Goal: Transaction & Acquisition: Purchase product/service

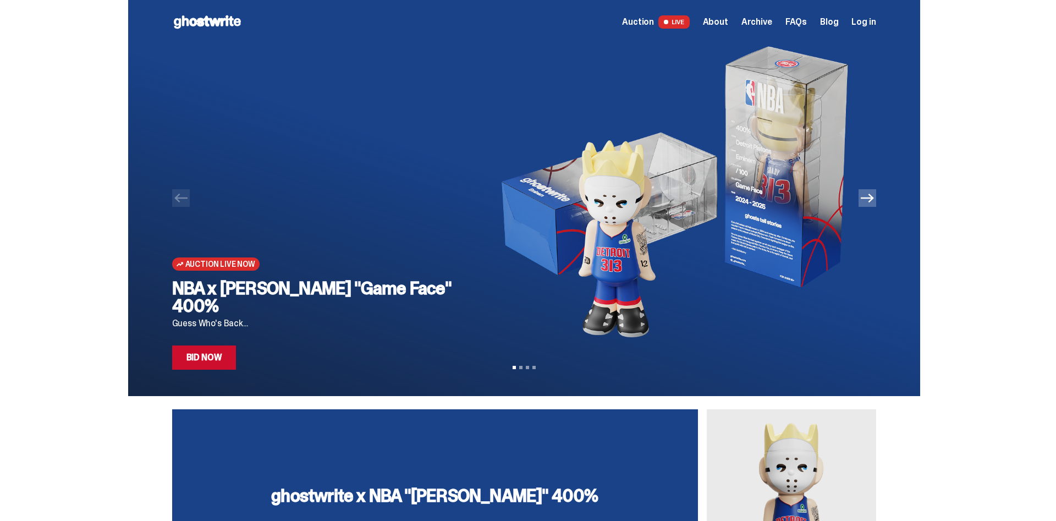
click at [875, 205] on button "Next" at bounding box center [867, 198] width 18 height 18
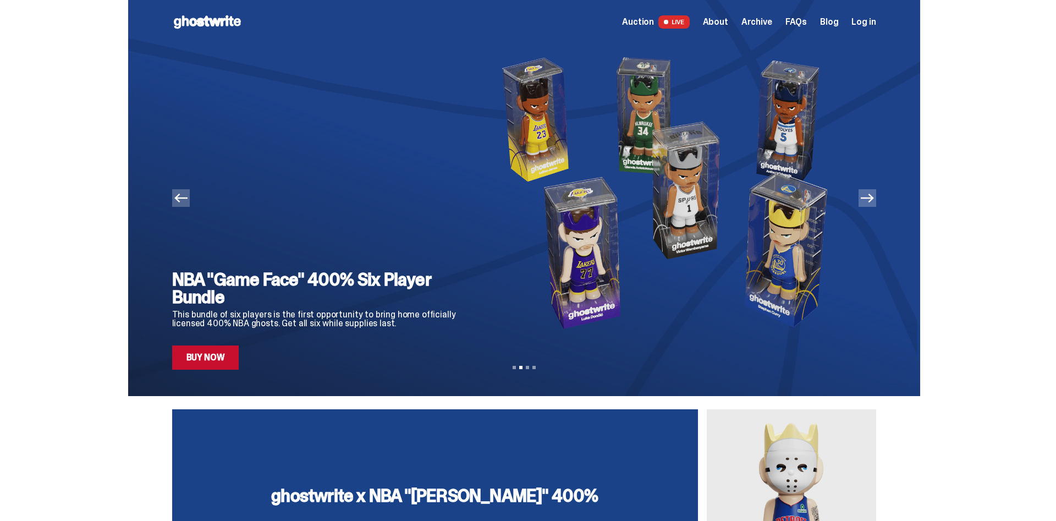
click at [181, 200] on icon "Previous" at bounding box center [180, 198] width 13 height 9
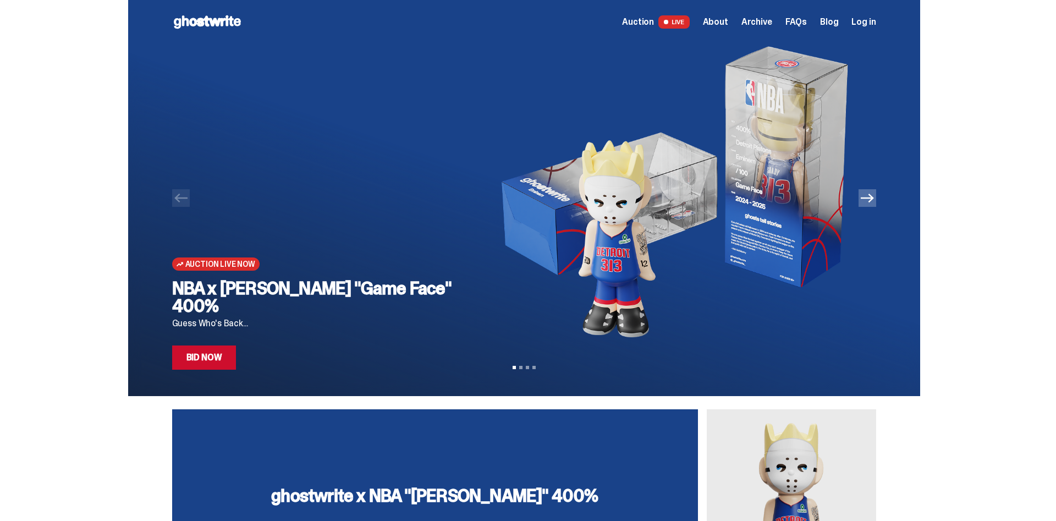
click at [427, 291] on div "Auction Live Now NBA x Eminem "Game Face" 400% Guess Who's Back... Bid Now" at bounding box center [318, 207] width 293 height 326
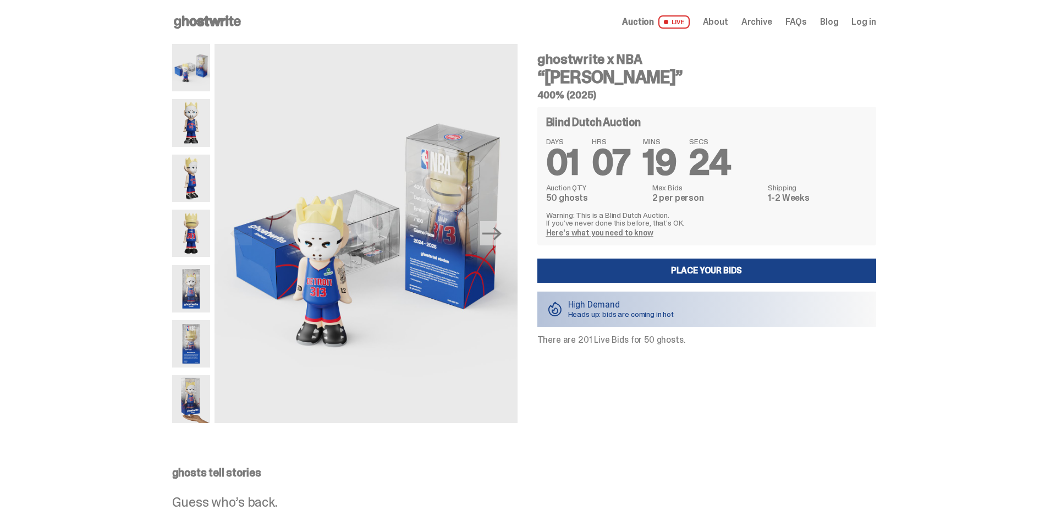
click at [196, 97] on div at bounding box center [191, 233] width 38 height 379
click at [192, 121] on img at bounding box center [191, 122] width 38 height 47
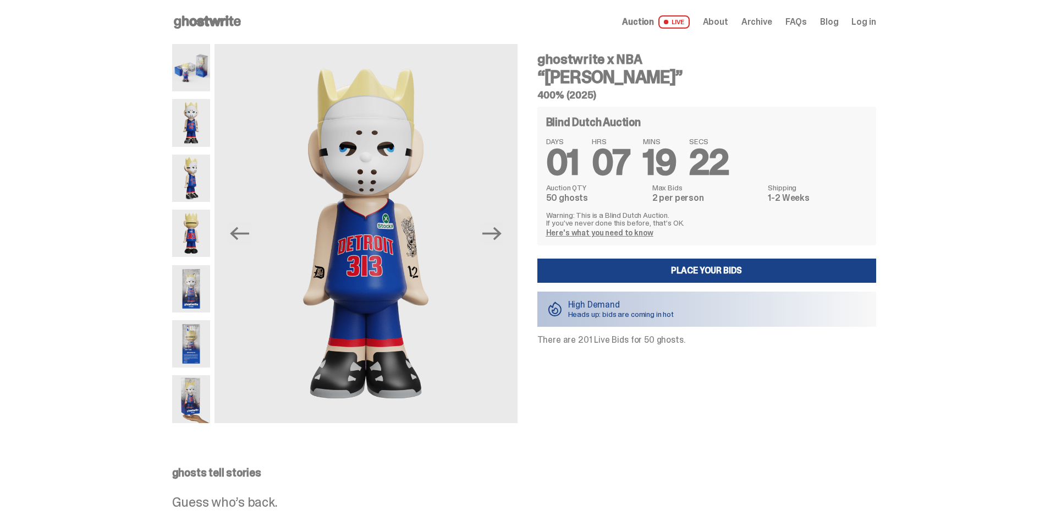
click at [191, 169] on img at bounding box center [191, 178] width 38 height 47
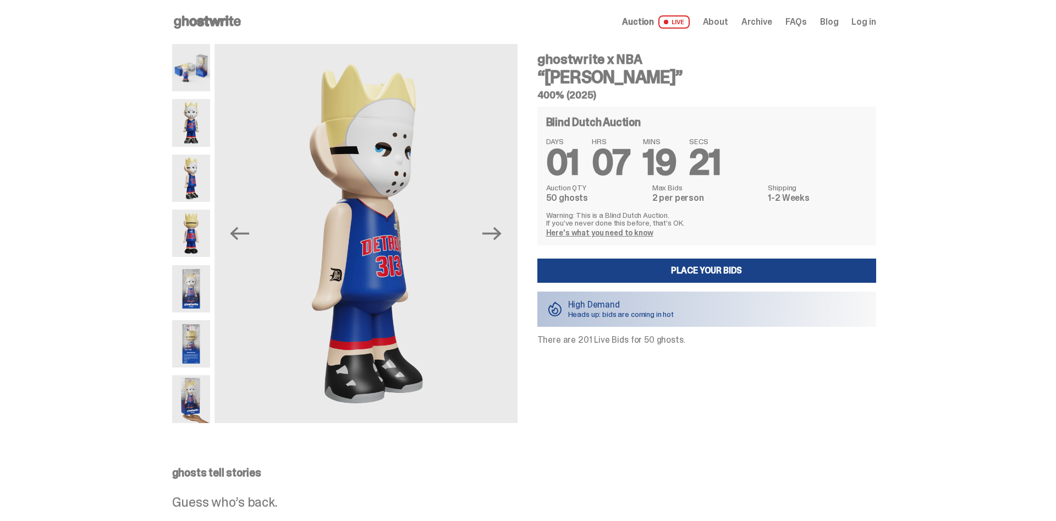
click at [193, 216] on img at bounding box center [191, 233] width 38 height 47
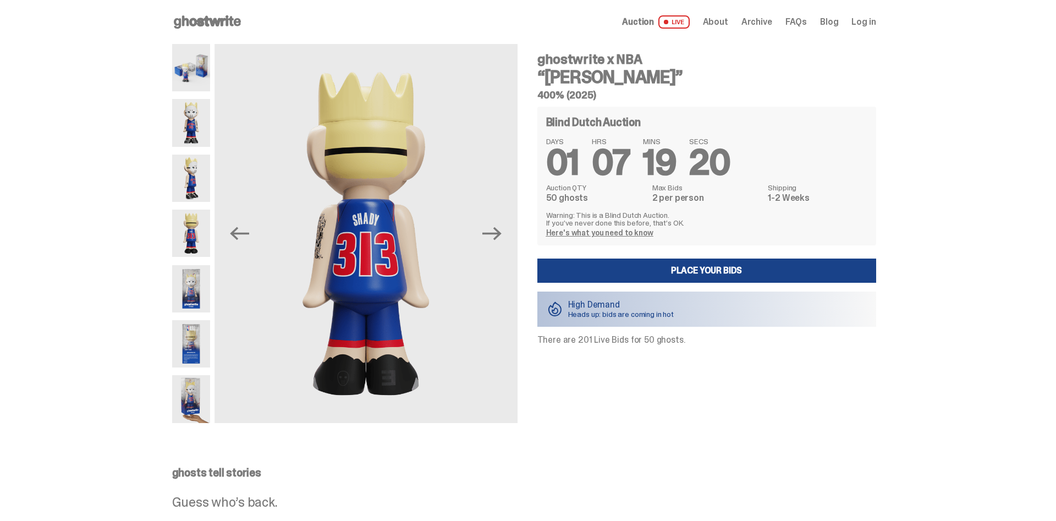
click at [195, 269] on img at bounding box center [191, 288] width 38 height 47
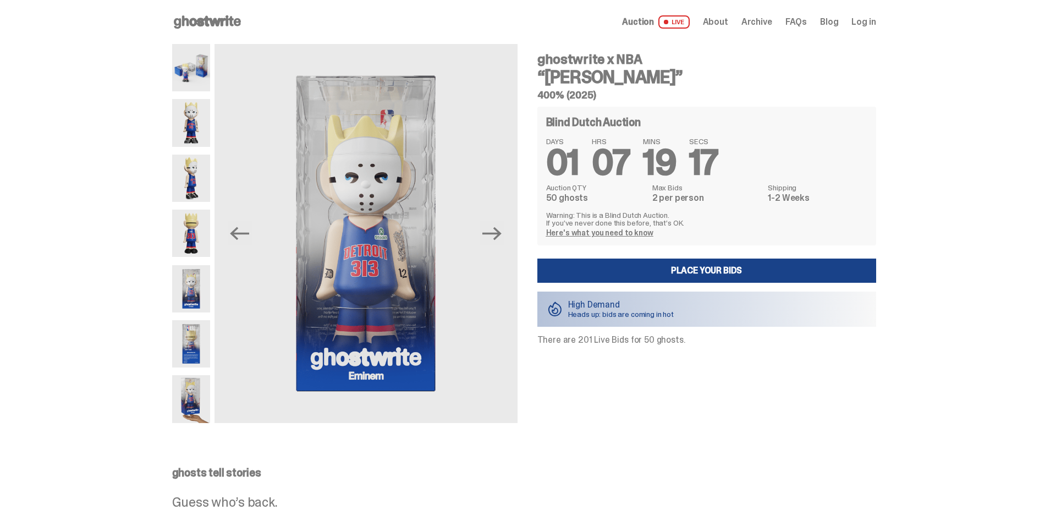
click at [199, 331] on img at bounding box center [191, 343] width 38 height 47
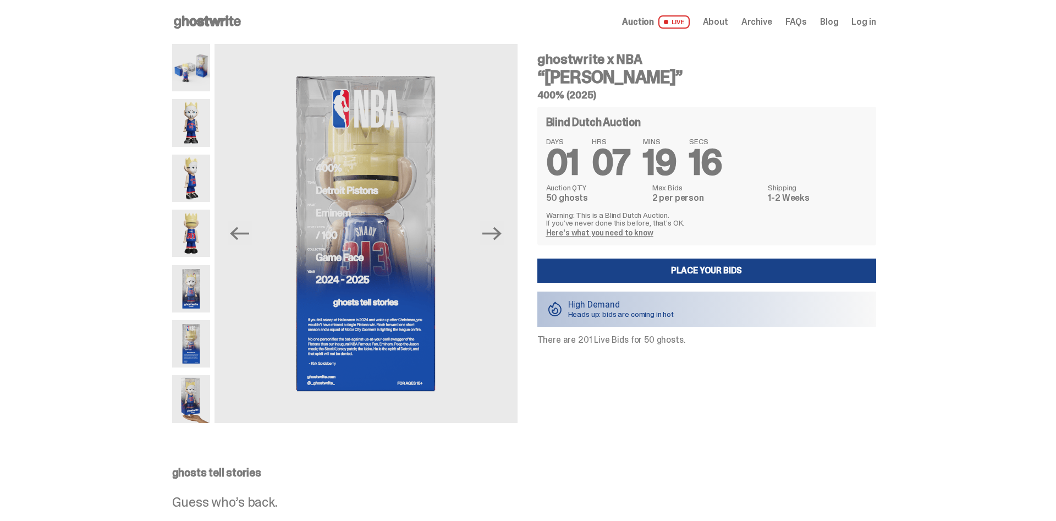
click at [200, 395] on img at bounding box center [191, 398] width 38 height 47
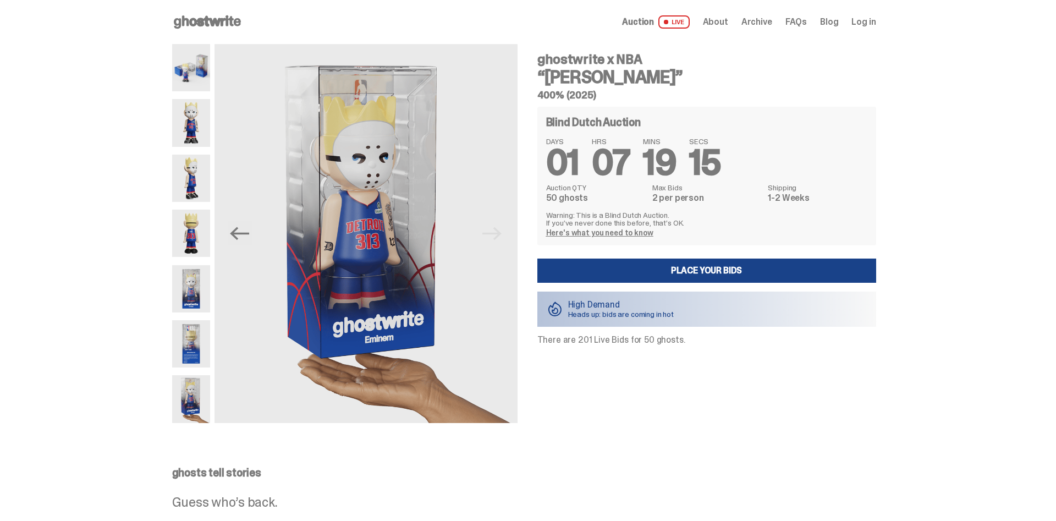
click at [193, 342] on img at bounding box center [191, 343] width 38 height 47
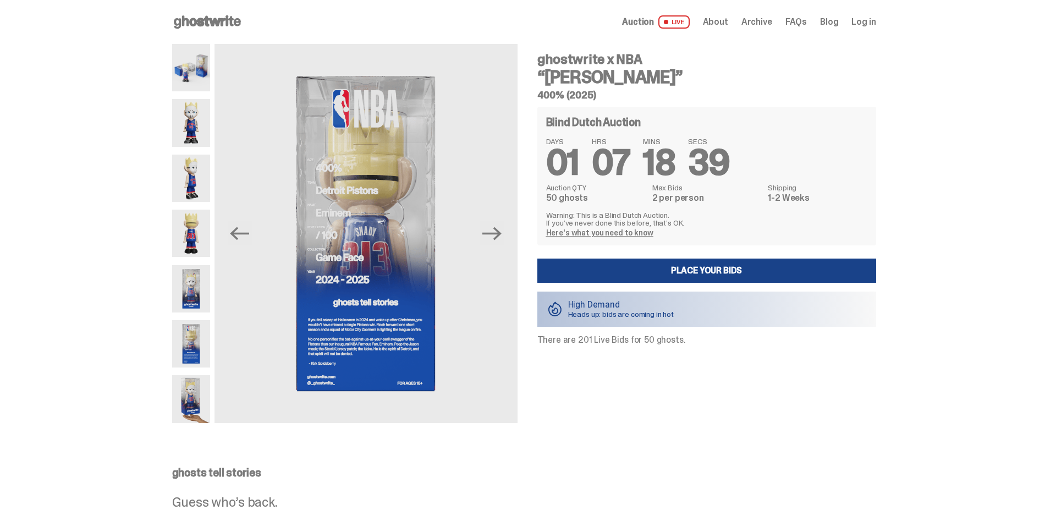
click at [208, 60] on img at bounding box center [191, 67] width 38 height 47
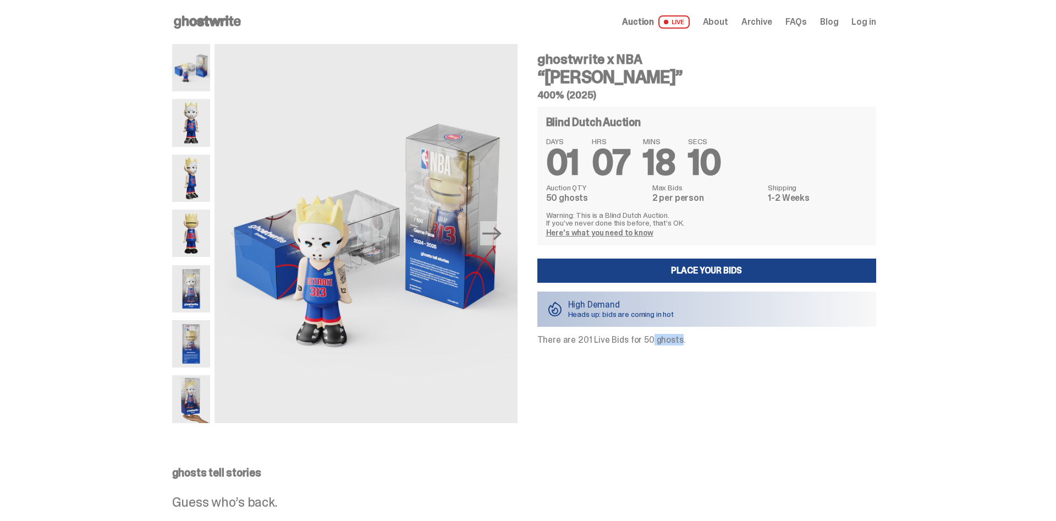
drag, startPoint x: 641, startPoint y: 347, endPoint x: 670, endPoint y: 343, distance: 29.4
click at [670, 343] on div "ghostwrite x NBA “Eminem” 400% (2025) Blind Dutch Auction DAYS 01 HRS 07 MINS 1…" at bounding box center [700, 233] width 352 height 379
click at [670, 343] on p "There are 201 Live Bids for 50 ghosts." at bounding box center [706, 339] width 339 height 9
drag, startPoint x: 551, startPoint y: 197, endPoint x: 585, endPoint y: 197, distance: 33.5
click at [585, 197] on dd "50 ghosts" at bounding box center [596, 198] width 100 height 9
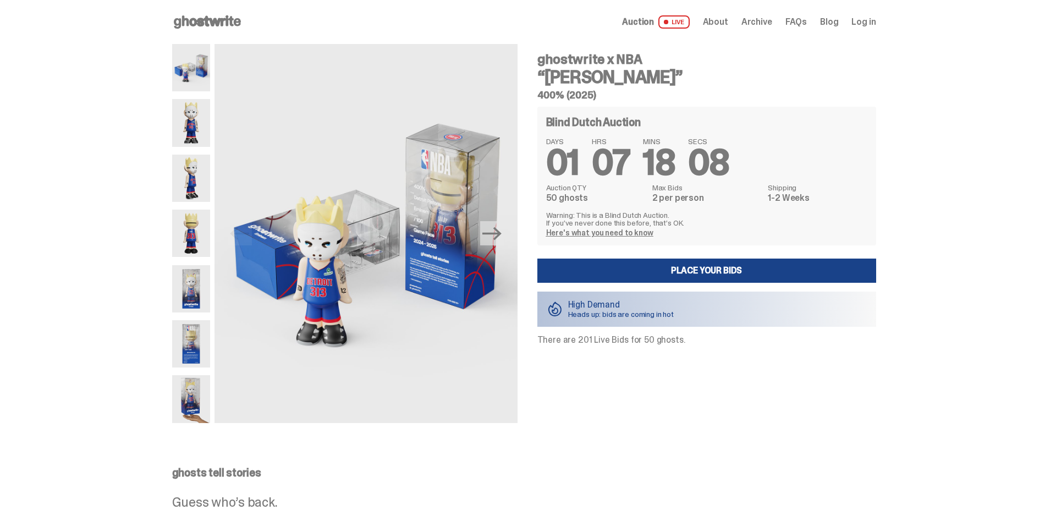
click at [585, 197] on dd "50 ghosts" at bounding box center [596, 198] width 100 height 9
drag, startPoint x: 585, startPoint y: 197, endPoint x: 554, endPoint y: 192, distance: 31.7
click at [554, 194] on dd "50 ghosts" at bounding box center [596, 198] width 100 height 9
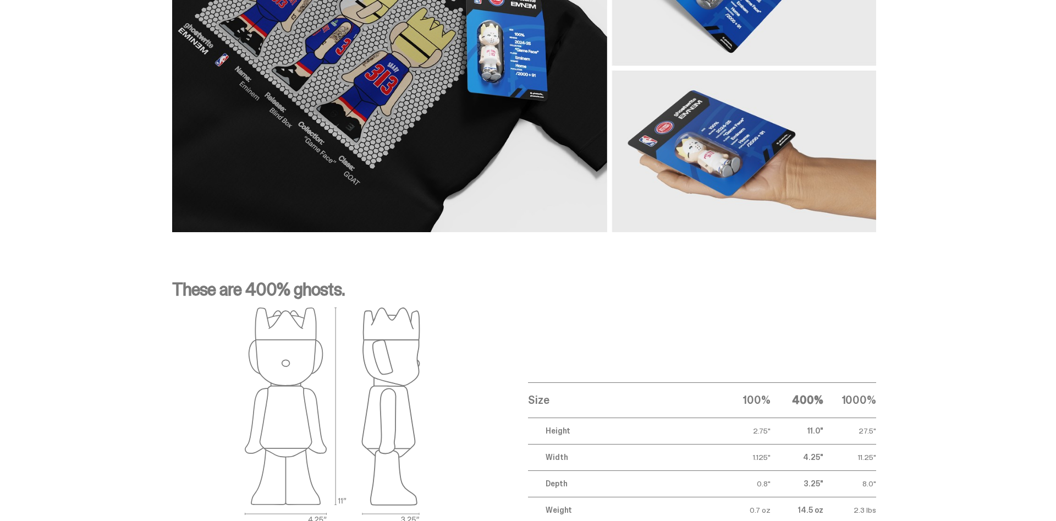
scroll to position [1346, 0]
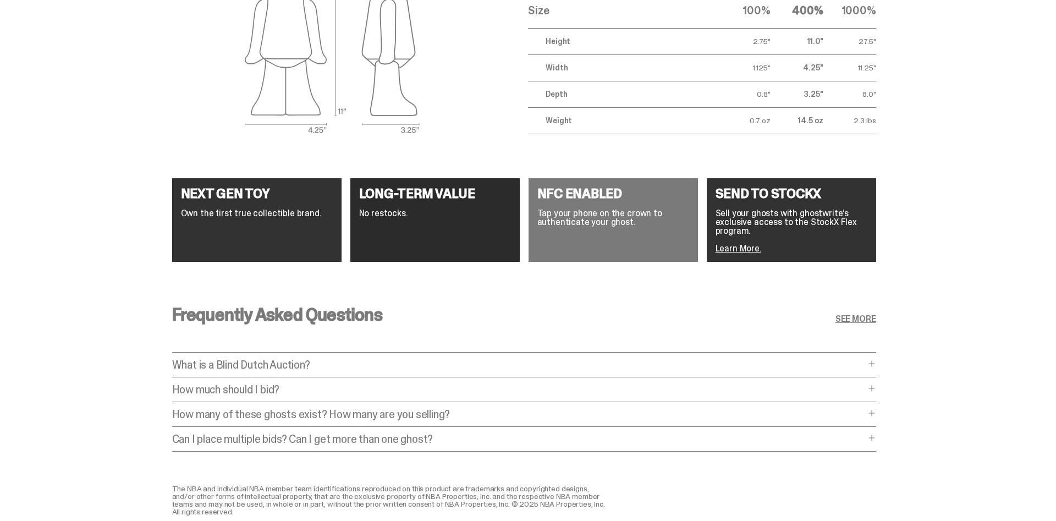
drag, startPoint x: 125, startPoint y: 402, endPoint x: 123, endPoint y: 491, distance: 88.5
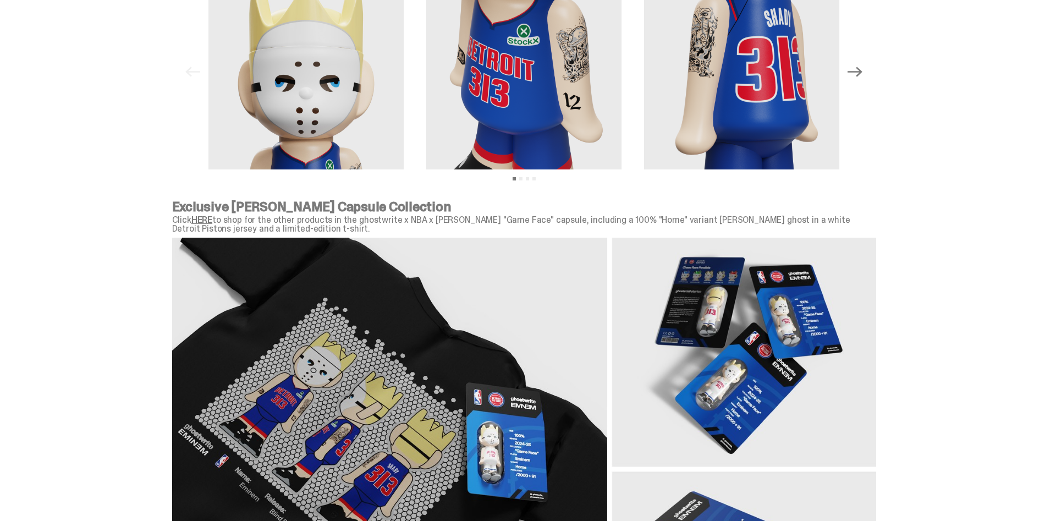
scroll to position [0, 0]
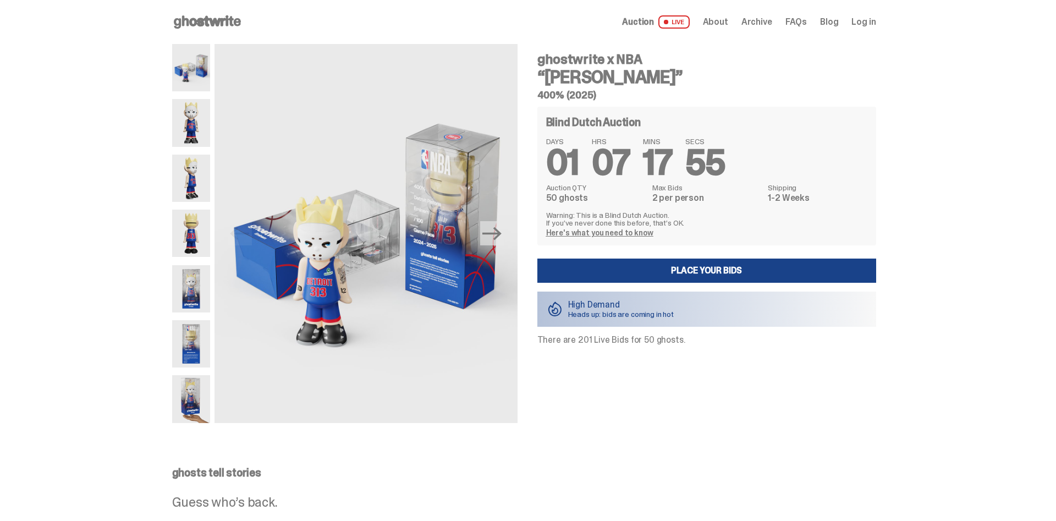
drag, startPoint x: 272, startPoint y: 442, endPoint x: 224, endPoint y: 191, distance: 254.6
click at [674, 272] on link "Place your Bids" at bounding box center [706, 270] width 339 height 24
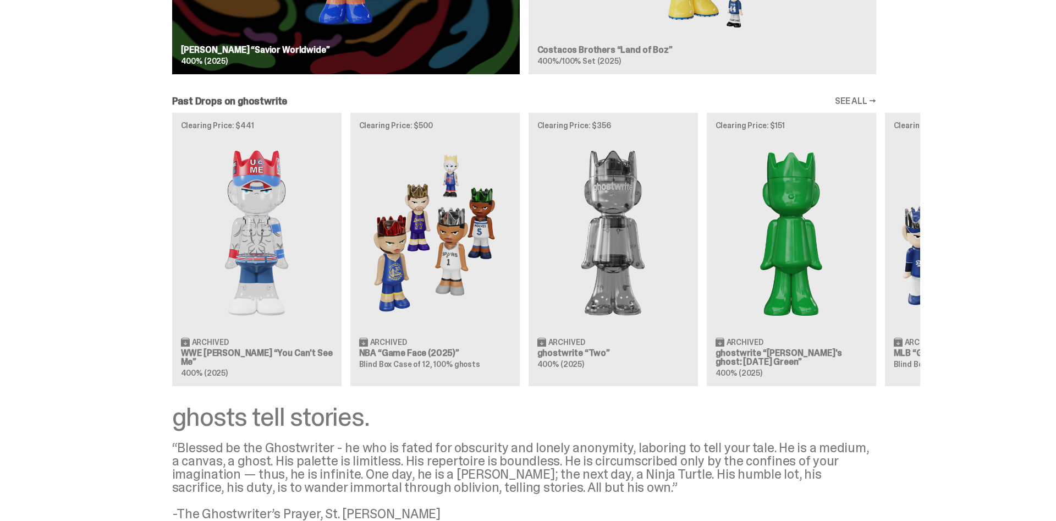
scroll to position [1109, 0]
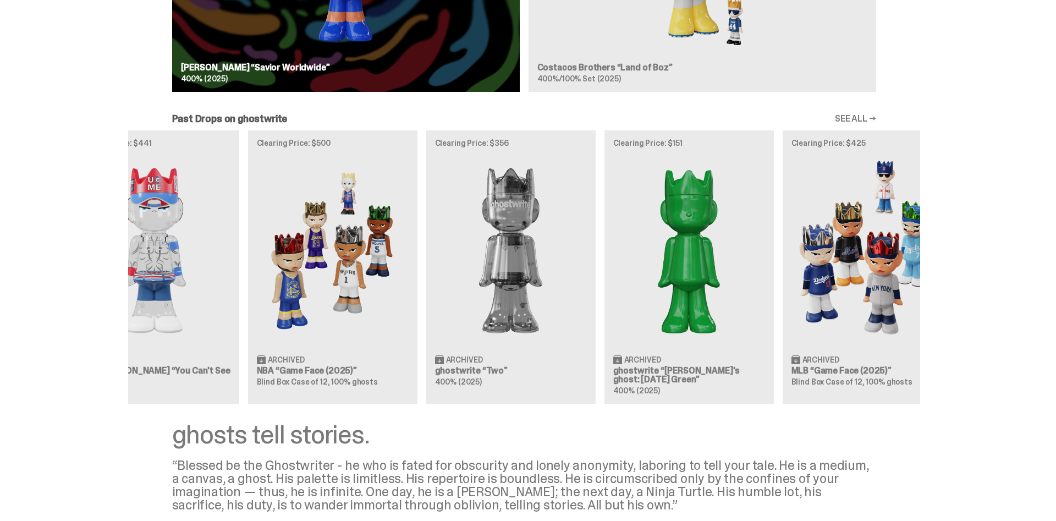
click at [784, 278] on div "Clearing Price: $441 Archived WWE John Cena “You Can't See Me” 400% (2025) Clea…" at bounding box center [524, 266] width 792 height 273
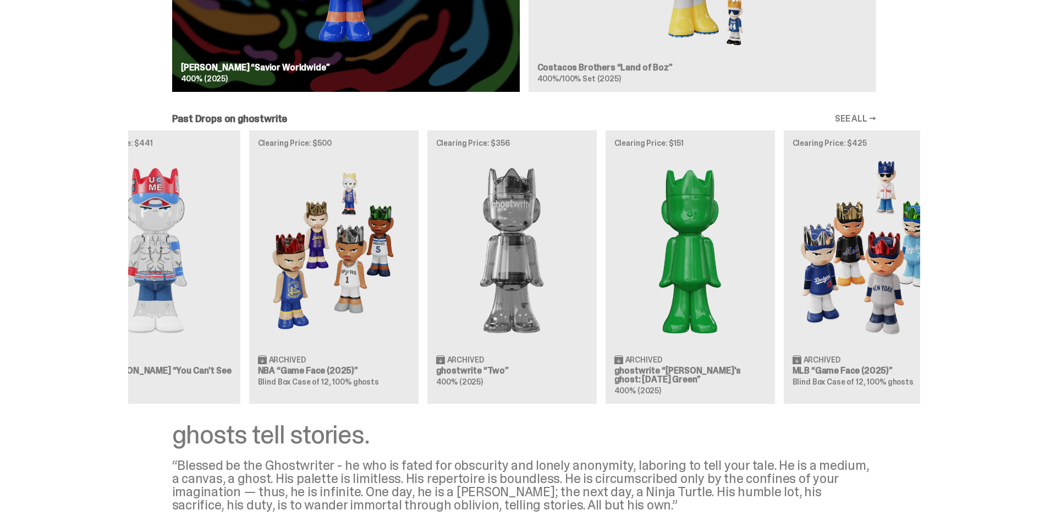
scroll to position [0, 356]
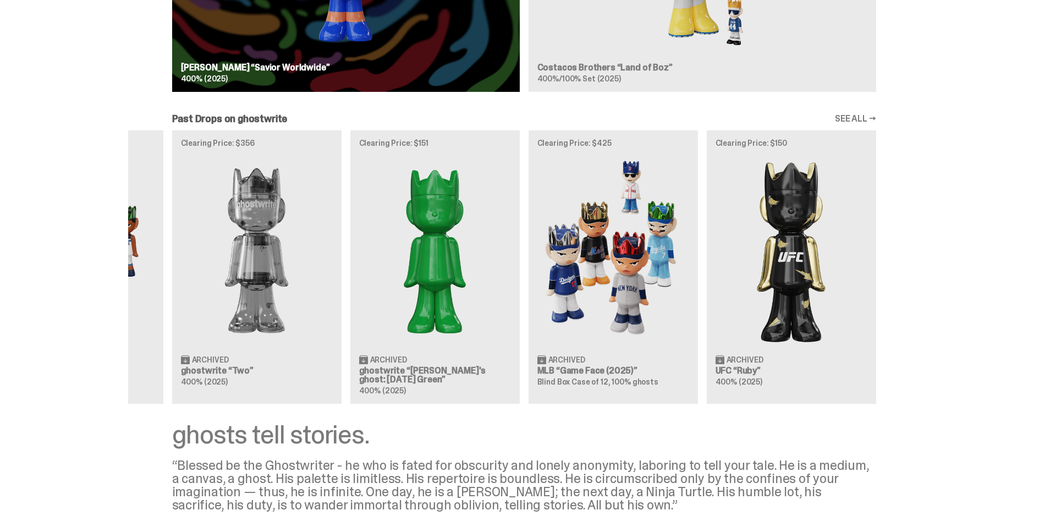
click at [474, 282] on div "Clearing Price: $441 Archived WWE John Cena “You Can't See Me” 400% (2025) Clea…" at bounding box center [524, 266] width 792 height 273
click at [657, 272] on div "Clearing Price: $441 Archived WWE John Cena “You Can't See Me” 400% (2025) Clea…" at bounding box center [524, 266] width 792 height 273
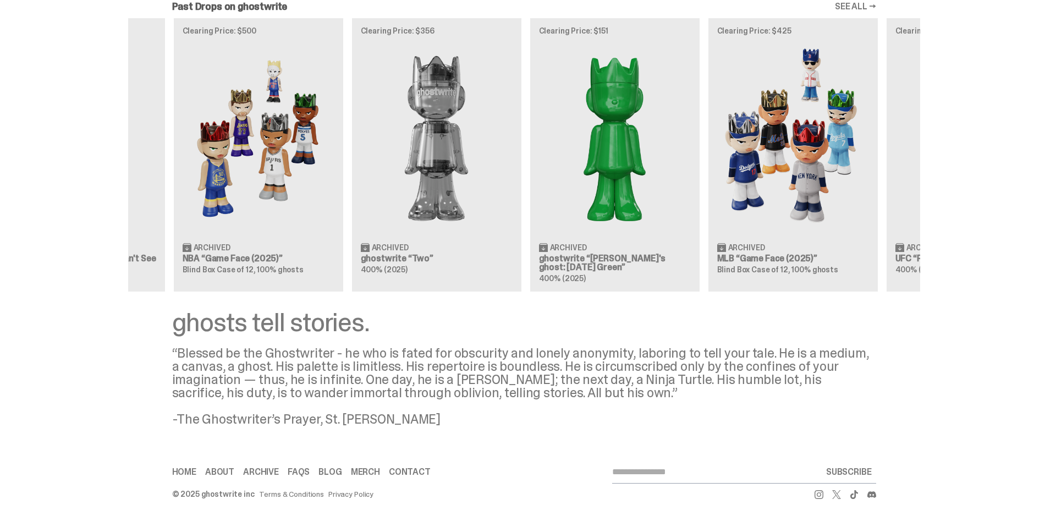
scroll to position [0, 84]
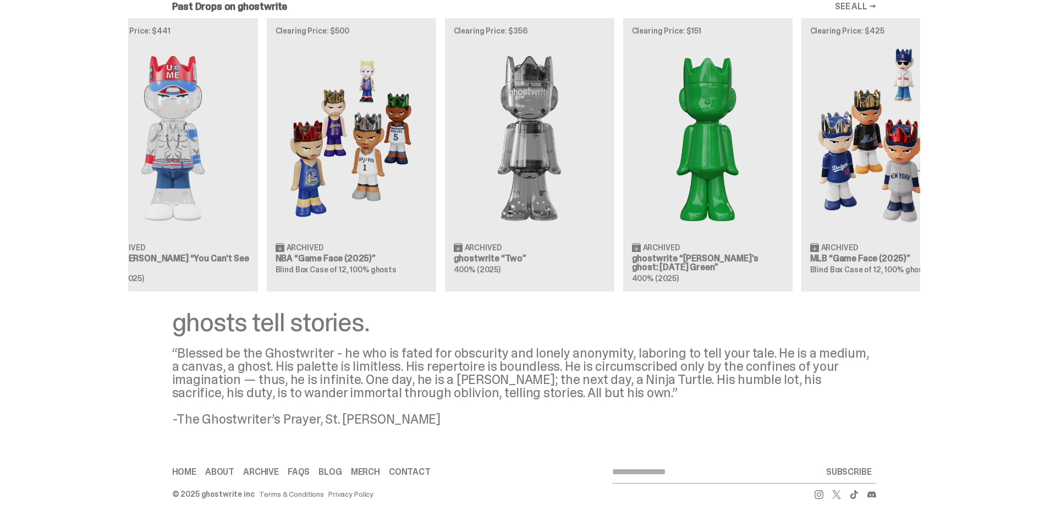
click at [418, 149] on div "Clearing Price: $441 Archived WWE John Cena “You Can't See Me” 400% (2025) Clea…" at bounding box center [524, 154] width 792 height 273
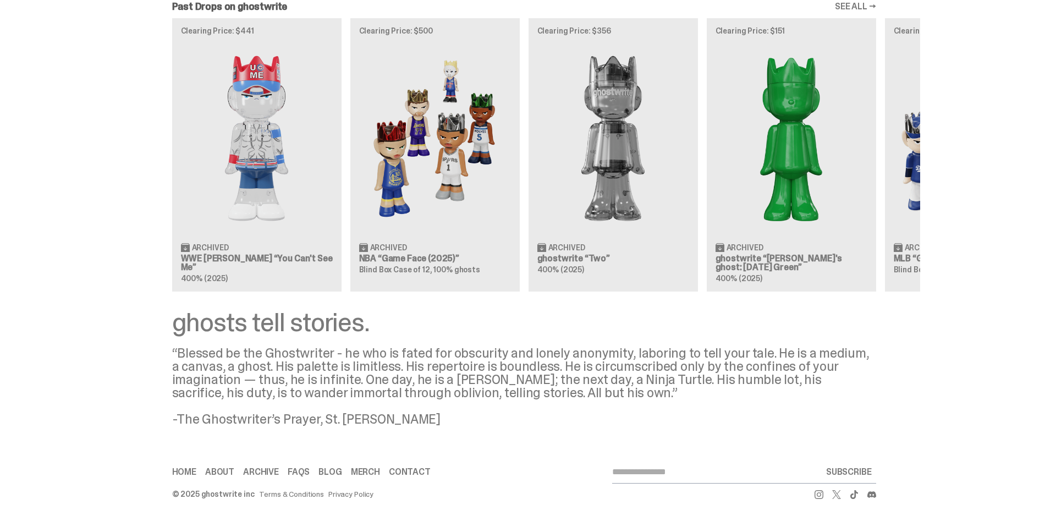
click at [635, 211] on div "Clearing Price: $441 Archived WWE John Cena “You Can't See Me” 400% (2025) Clea…" at bounding box center [524, 154] width 792 height 273
click at [269, 187] on div "Clearing Price: $441 Archived WWE John Cena “You Can't See Me” 400% (2025) Clea…" at bounding box center [524, 154] width 792 height 273
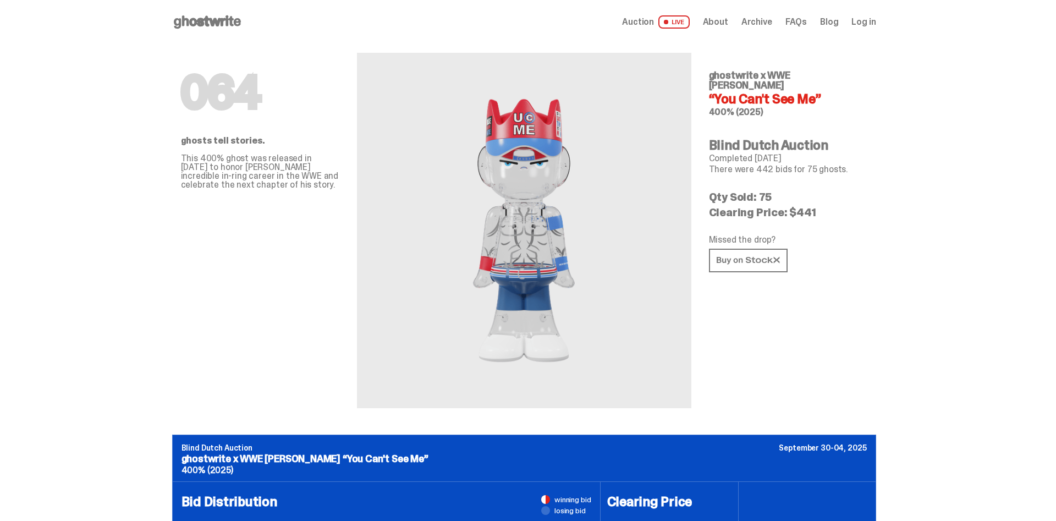
click at [545, 224] on img at bounding box center [524, 230] width 242 height 302
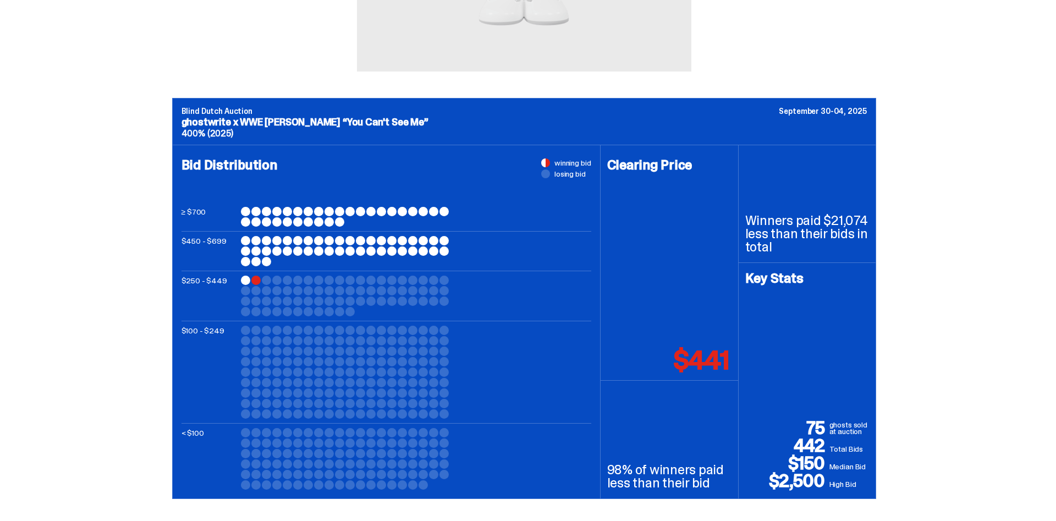
scroll to position [393, 0]
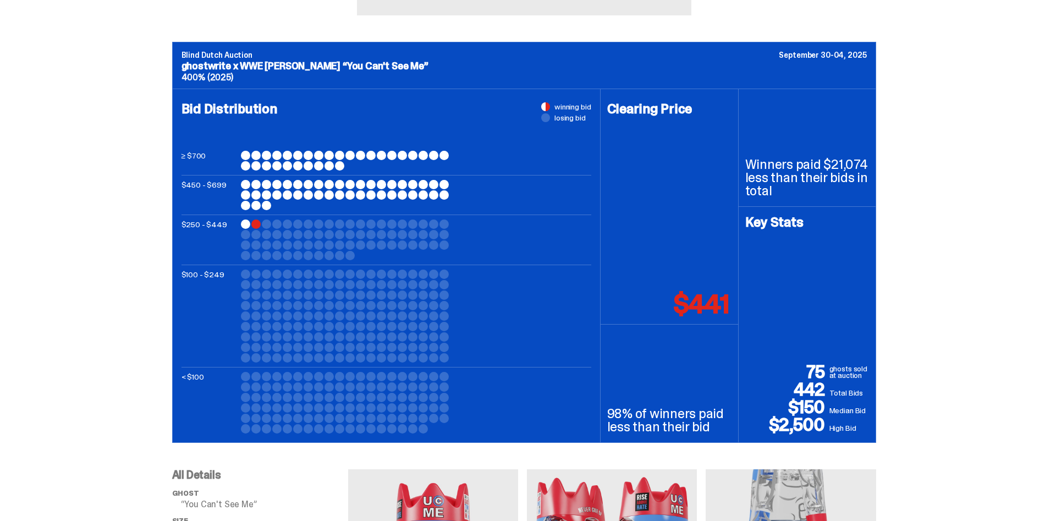
drag, startPoint x: 861, startPoint y: 430, endPoint x: 767, endPoint y: 427, distance: 94.1
click at [767, 427] on div "75 ghosts sold at auction 442 Total Bids $150 Median Bid $2,500 High Bid" at bounding box center [807, 398] width 124 height 70
drag, startPoint x: 759, startPoint y: 155, endPoint x: 849, endPoint y: 183, distance: 94.4
click at [900, 190] on div "Blind Dutch Auction September 30-04, 2025 ghostwrite x WWE John Cena “You Can't…" at bounding box center [524, 242] width 1048 height 401
click at [835, 181] on p "Winners paid $21,074 less than their bids in total" at bounding box center [807, 178] width 124 height 40
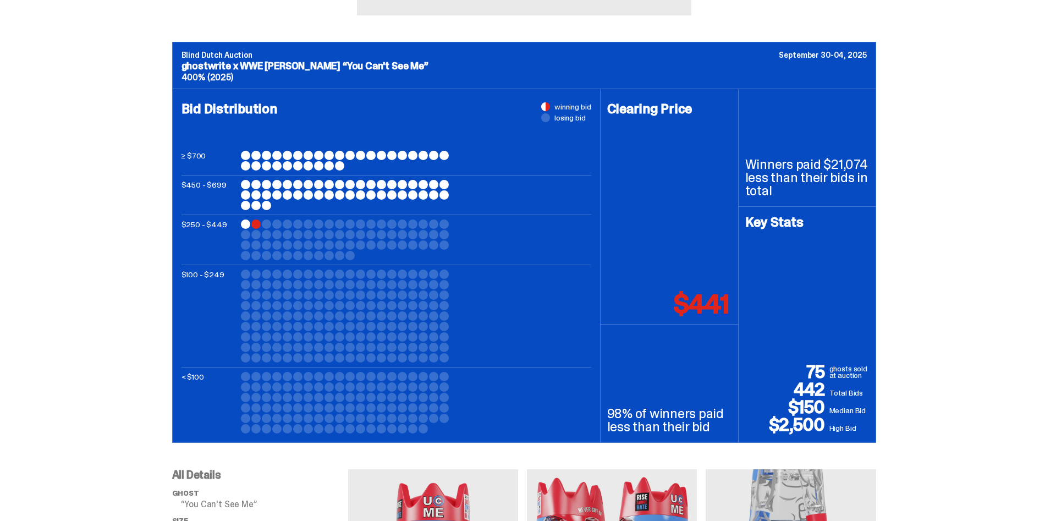
click at [751, 314] on div "Key Stats" at bounding box center [807, 289] width 124 height 147
click at [729, 308] on p "$441" at bounding box center [701, 304] width 55 height 26
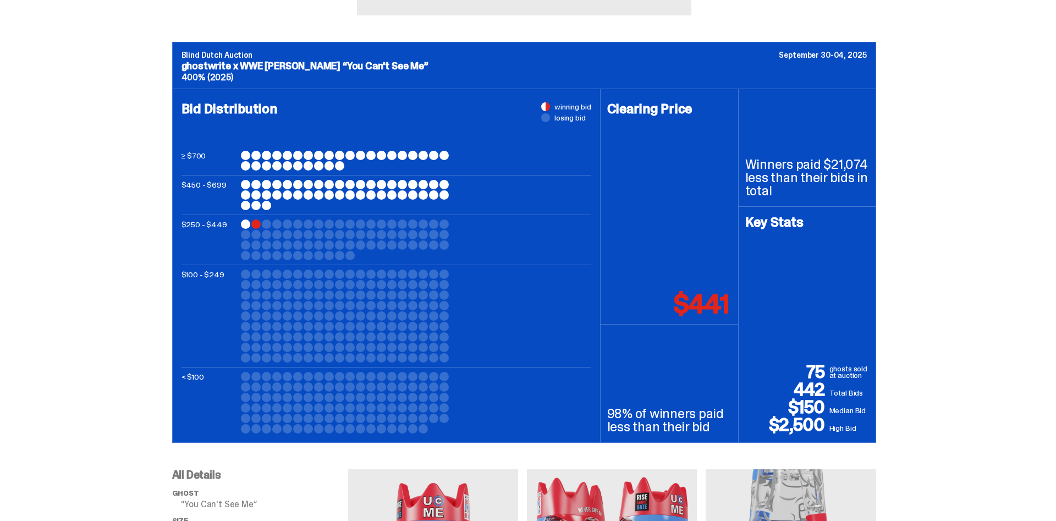
click at [688, 312] on p "$441" at bounding box center [701, 304] width 55 height 26
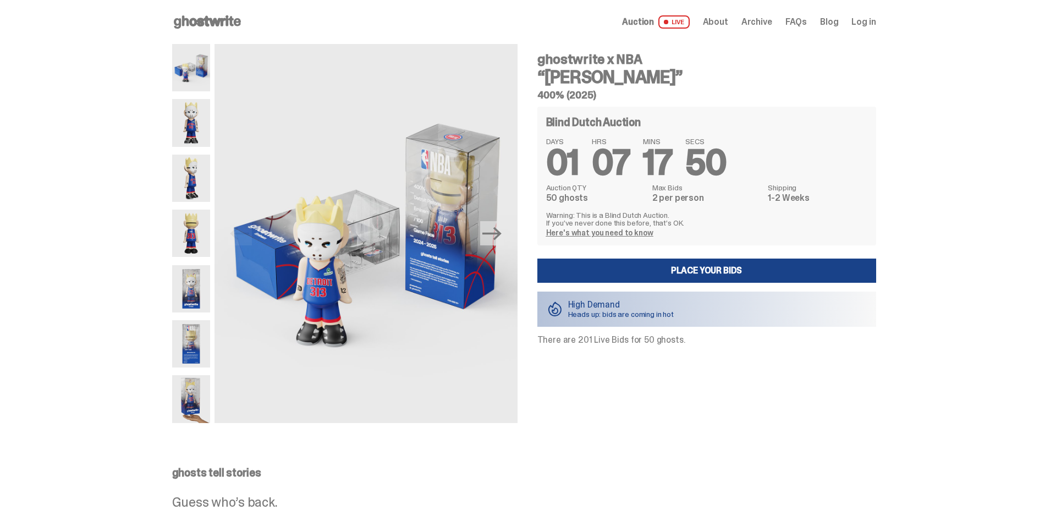
click at [605, 232] on link "Here's what you need to know" at bounding box center [599, 233] width 107 height 10
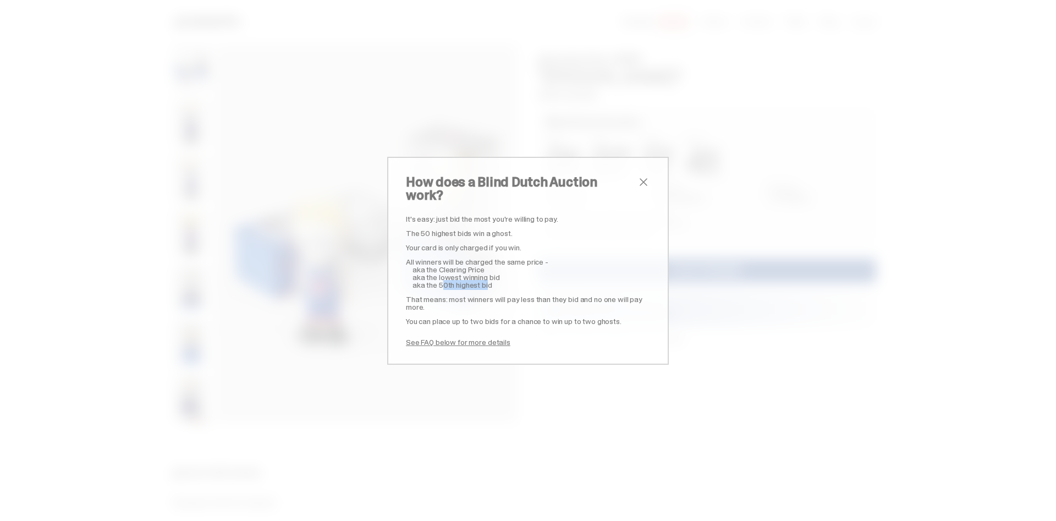
drag, startPoint x: 456, startPoint y: 274, endPoint x: 494, endPoint y: 274, distance: 38.5
click at [494, 274] on div "It's easy: just bid the most you're willing to pay. The 50 highest bids win a g…" at bounding box center [528, 280] width 244 height 131
click at [494, 274] on span "aka the lowest winning bid" at bounding box center [455, 277] width 87 height 10
drag, startPoint x: 491, startPoint y: 293, endPoint x: 633, endPoint y: 293, distance: 141.9
click at [633, 295] on p "That means: most winners will pay less than they bid and no one will pay more." at bounding box center [528, 302] width 244 height 15
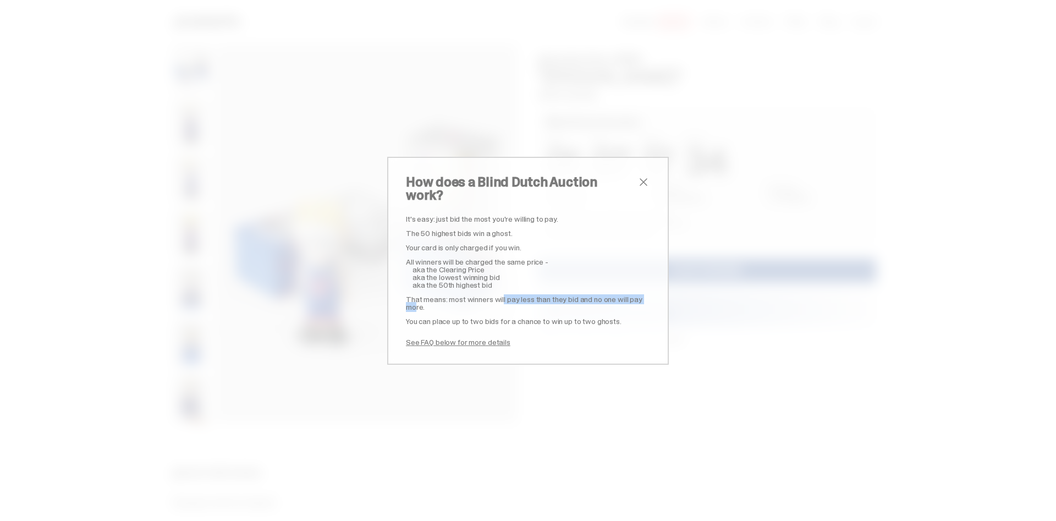
click at [545, 295] on p "That means: most winners will pay less than they bid and no one will pay more." at bounding box center [528, 302] width 244 height 15
click at [642, 189] on span "close" at bounding box center [643, 181] width 13 height 13
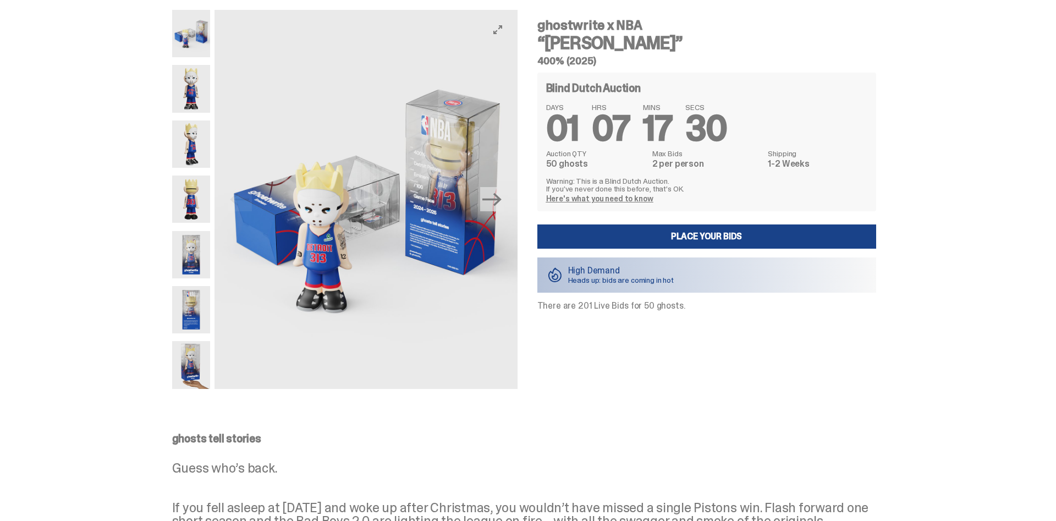
scroll to position [56, 0]
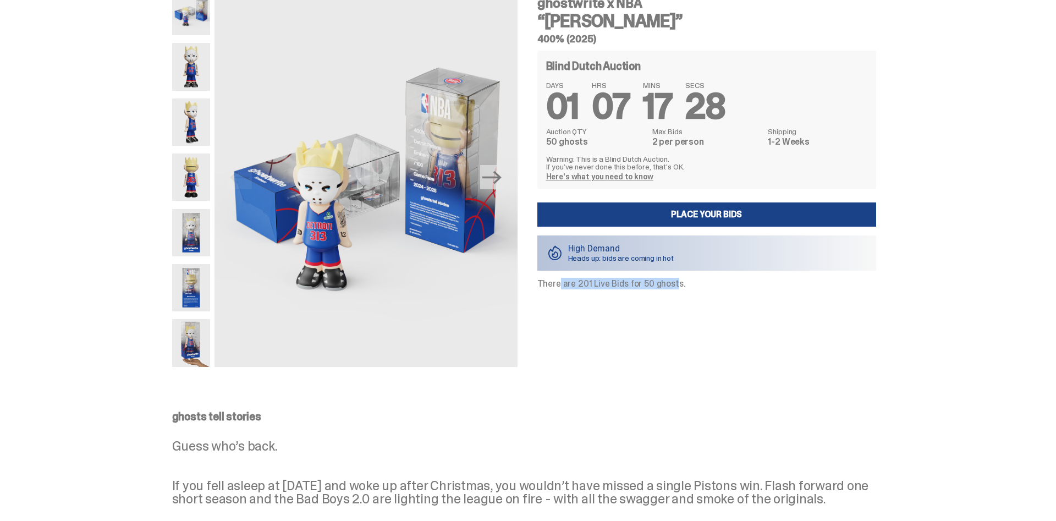
drag, startPoint x: 552, startPoint y: 283, endPoint x: 664, endPoint y: 286, distance: 112.8
click at [664, 286] on p "There are 201 Live Bids for 50 ghosts." at bounding box center [706, 283] width 339 height 9
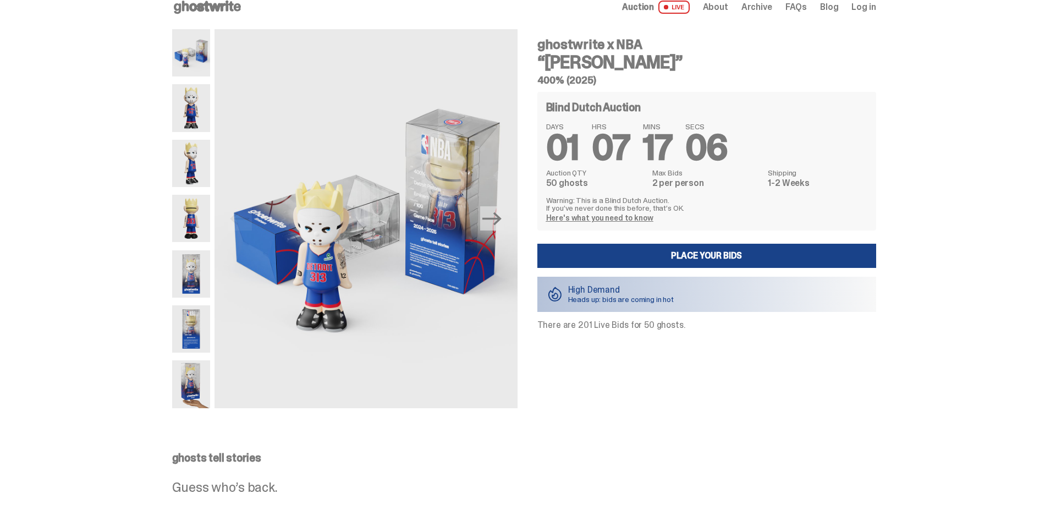
scroll to position [0, 0]
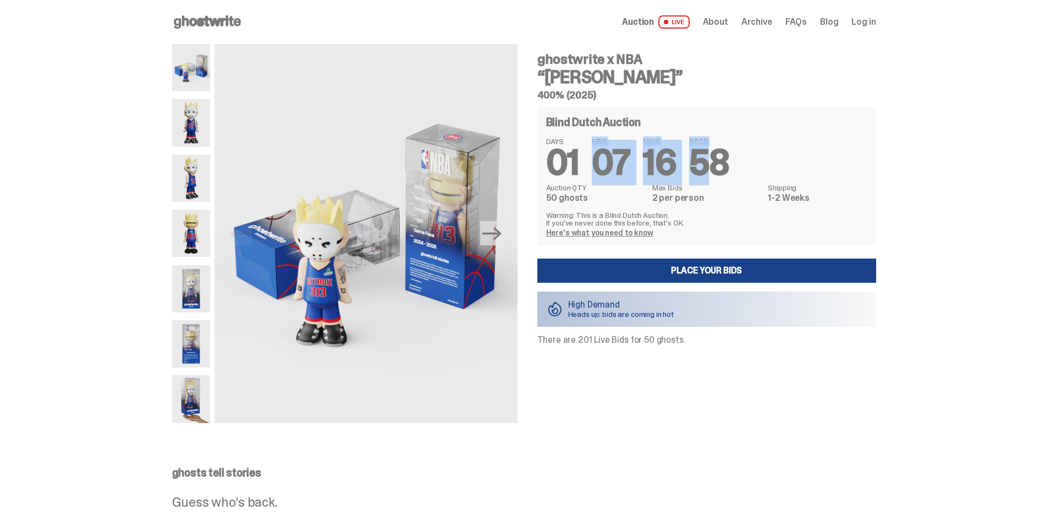
drag, startPoint x: 612, startPoint y: 165, endPoint x: 717, endPoint y: 157, distance: 104.8
click at [717, 157] on div "DAYS 01 HRS 07 MINS 16 SECS 58" at bounding box center [706, 158] width 321 height 43
click at [540, 158] on div "ghostwrite x NBA “Eminem” 400% (2025) Blind Dutch Auction DAYS 01 HRS 07 MINS 1…" at bounding box center [700, 233] width 352 height 379
click at [543, 158] on div "Blind Dutch Auction DAYS 01 HRS 07 MINS 16 SECS 57 Auction QTY 50 ghosts Max Bi…" at bounding box center [706, 176] width 339 height 139
drag, startPoint x: 556, startPoint y: 157, endPoint x: 678, endPoint y: 164, distance: 121.7
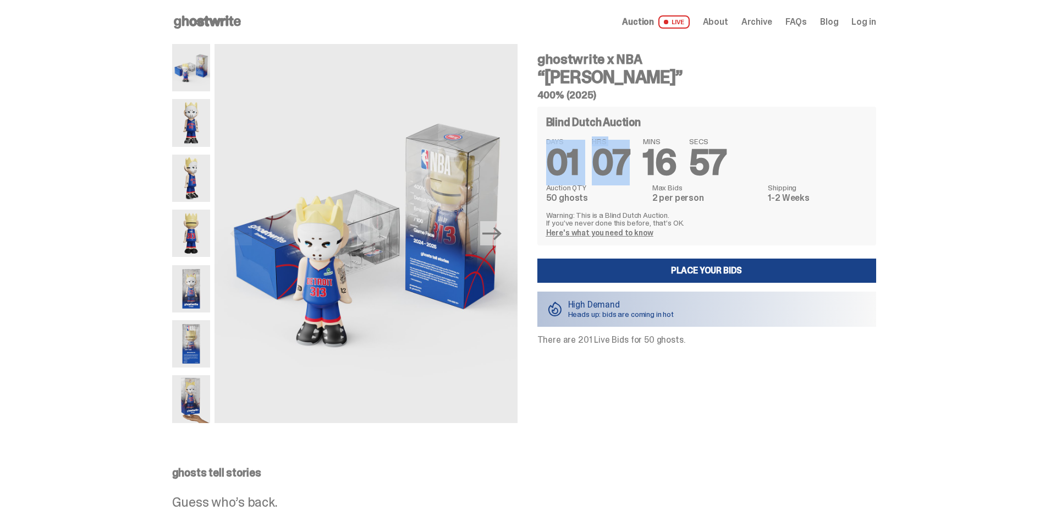
click at [675, 164] on div "DAYS 01 HRS 07 MINS 16 SECS 57" at bounding box center [706, 158] width 321 height 43
click at [676, 164] on span "16" at bounding box center [659, 163] width 33 height 46
drag, startPoint x: 595, startPoint y: 306, endPoint x: 707, endPoint y: 316, distance: 112.0
click at [707, 316] on div "High Demand Heads up: bids are coming in hot" at bounding box center [706, 308] width 339 height 35
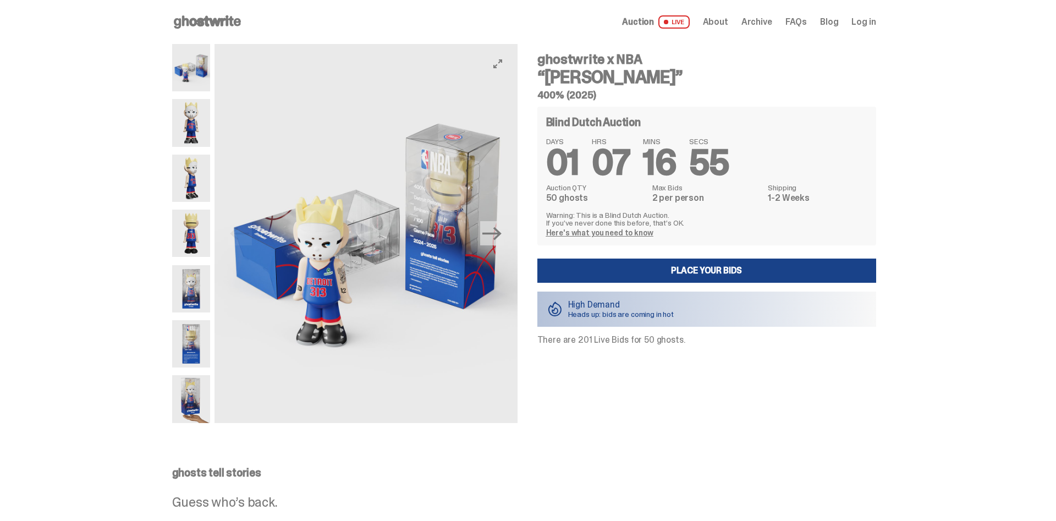
click at [513, 313] on img at bounding box center [365, 233] width 303 height 379
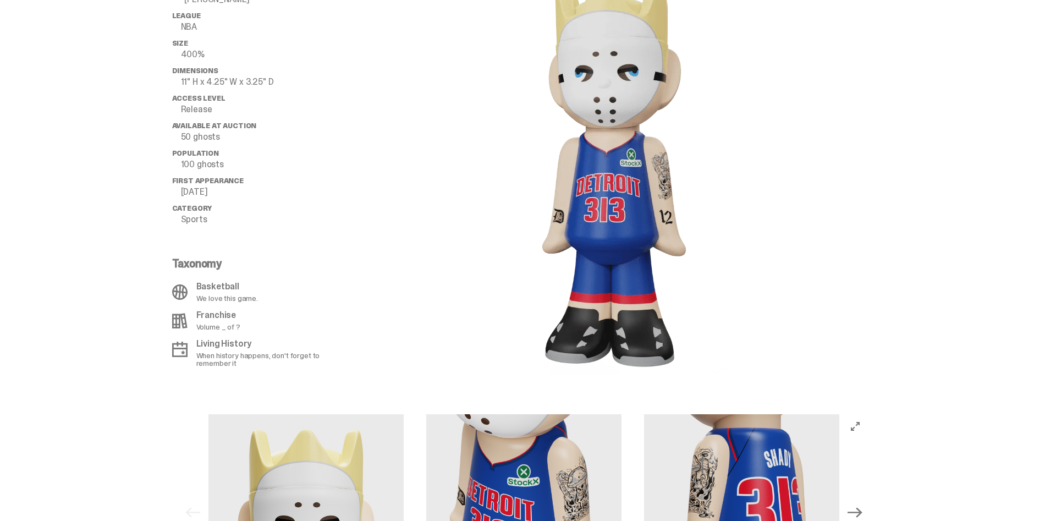
scroll to position [1066, 0]
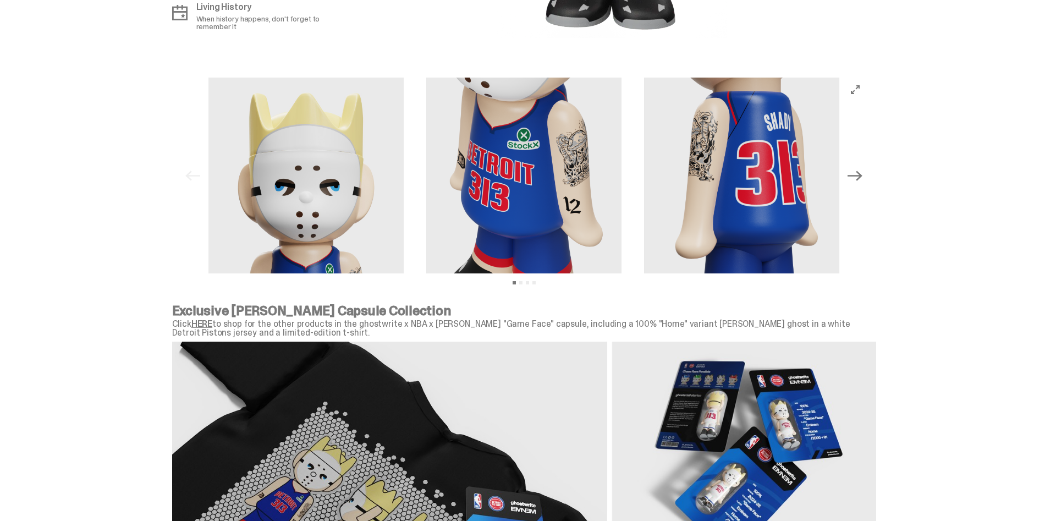
click at [573, 166] on img at bounding box center [524, 176] width 196 height 196
click at [758, 175] on img at bounding box center [742, 176] width 196 height 196
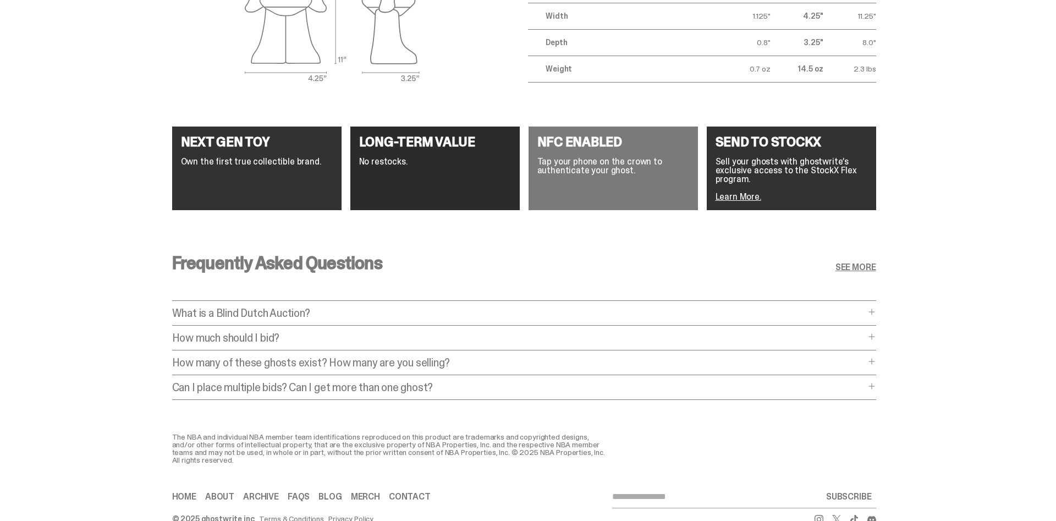
scroll to position [2044, 0]
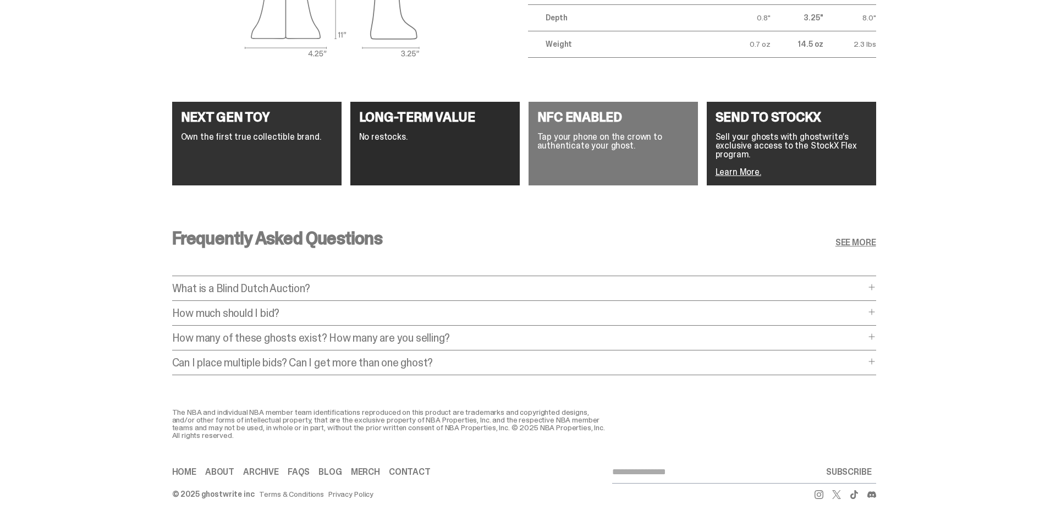
click at [334, 307] on p "How much should I bid?" at bounding box center [518, 312] width 693 height 11
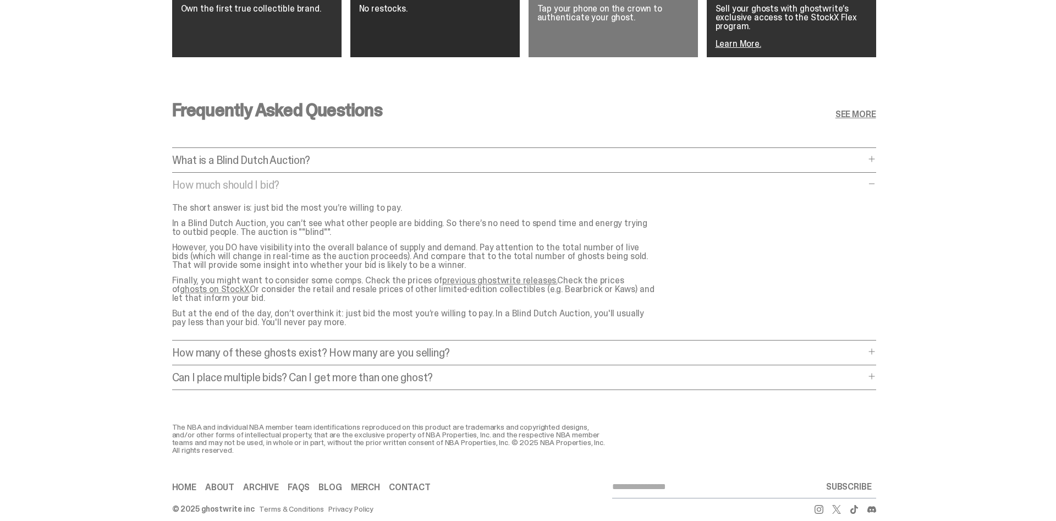
scroll to position [2178, 0]
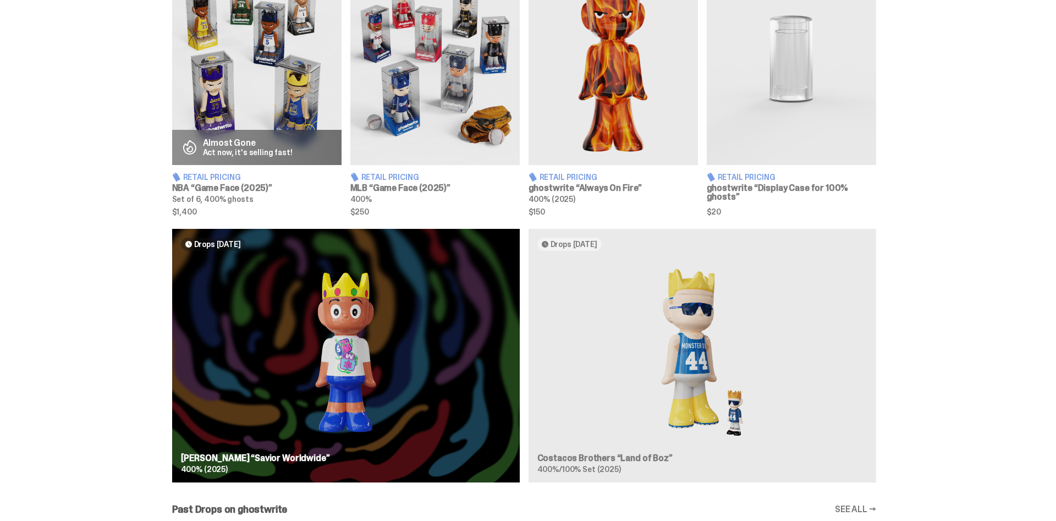
scroll to position [729, 0]
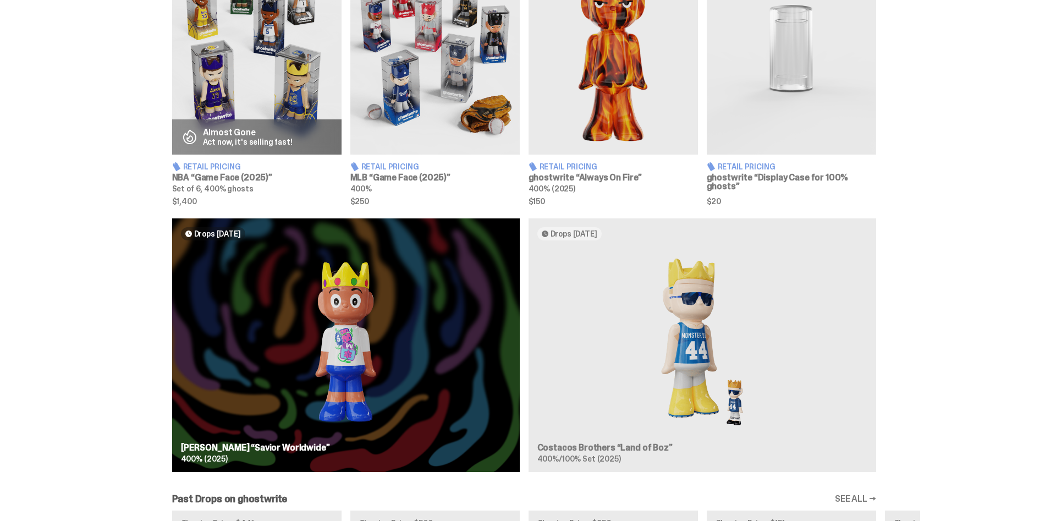
click at [250, 173] on h3 "NBA “Game Face (2025)”" at bounding box center [256, 177] width 169 height 9
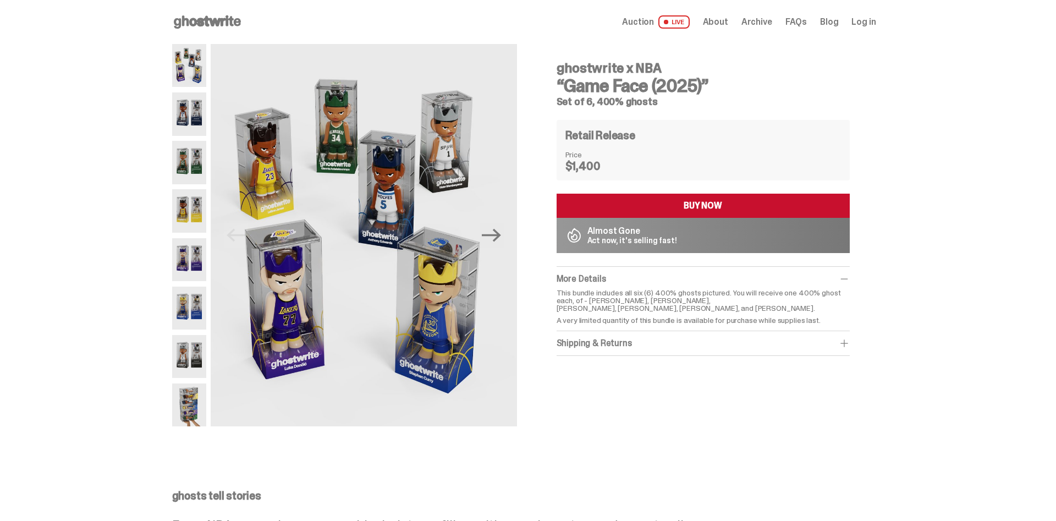
click at [178, 109] on img at bounding box center [189, 113] width 35 height 43
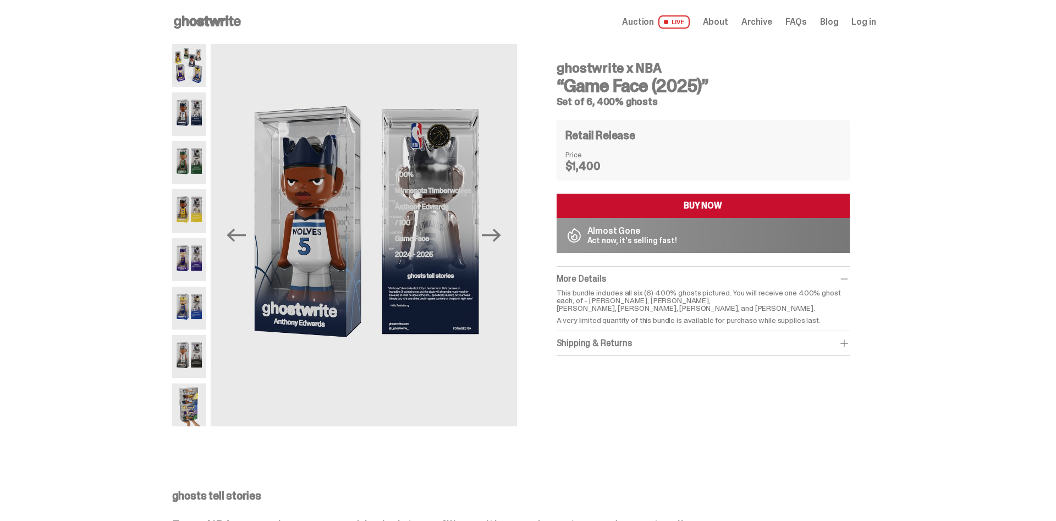
click at [188, 141] on img at bounding box center [189, 162] width 35 height 43
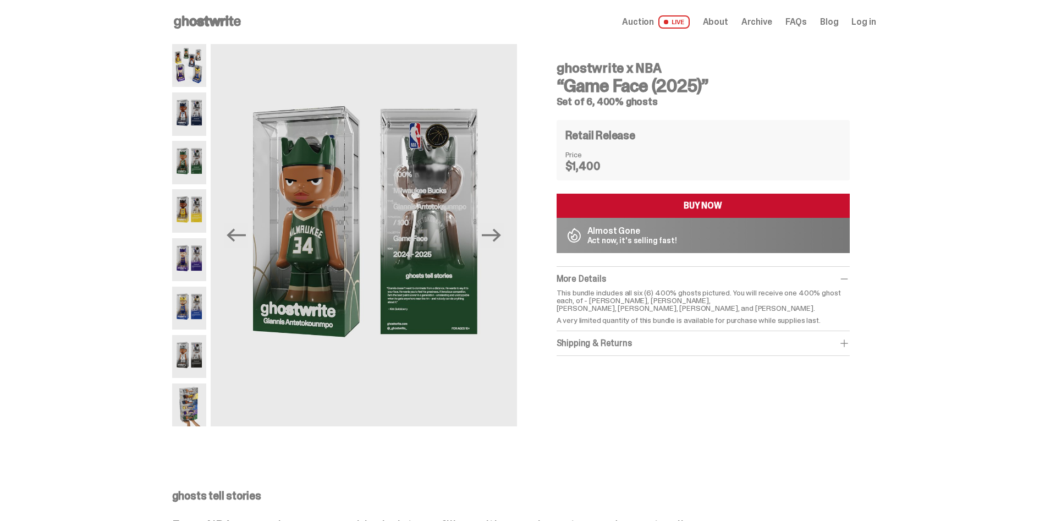
click at [197, 248] on img at bounding box center [189, 259] width 35 height 43
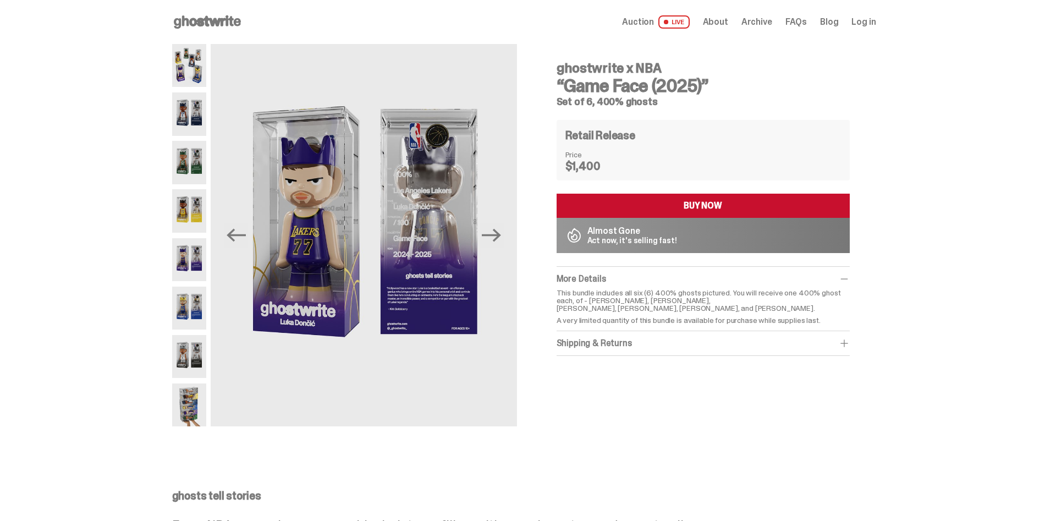
click at [178, 306] on img at bounding box center [189, 307] width 35 height 43
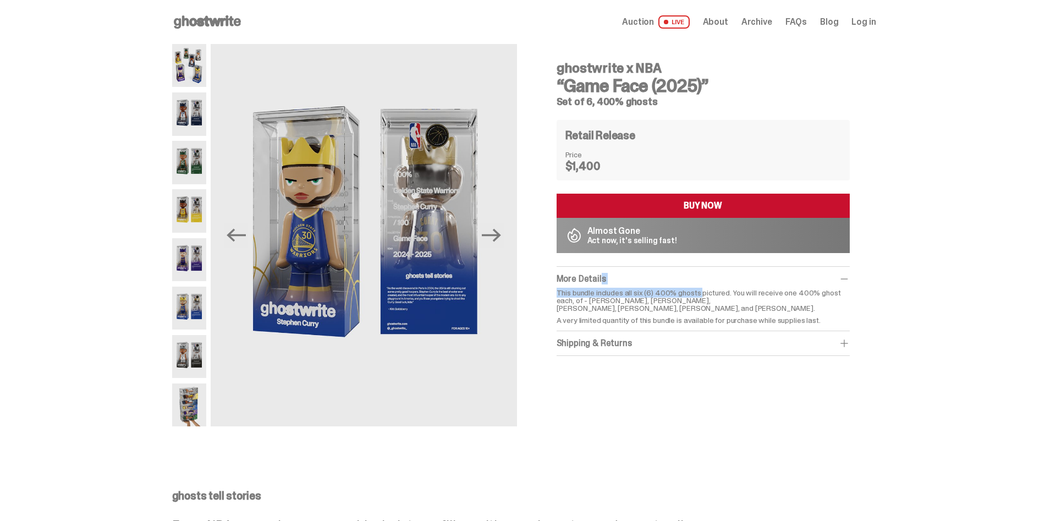
drag, startPoint x: 604, startPoint y: 282, endPoint x: 705, endPoint y: 288, distance: 101.4
click at [706, 288] on div "More Details This bundle includes all six (6) 400% ghosts pictured. You will re…" at bounding box center [702, 299] width 293 height 64
click at [695, 293] on p "This bundle includes all six (6) 400% ghosts pictured. You will receive one 400…" at bounding box center [702, 300] width 293 height 23
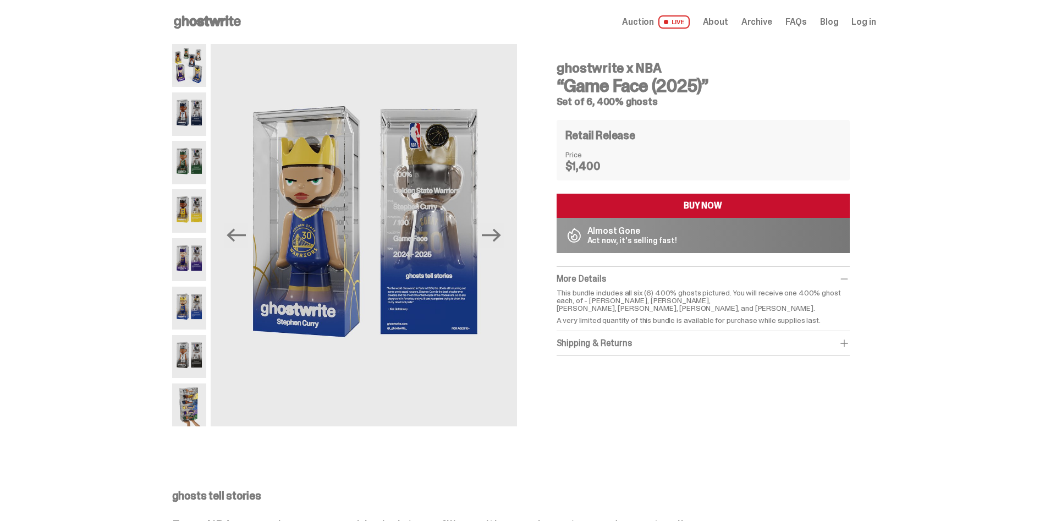
click at [612, 297] on p "This bundle includes all six (6) 400% ghosts pictured. You will receive one 400…" at bounding box center [702, 300] width 293 height 23
click at [184, 68] on img at bounding box center [189, 65] width 35 height 43
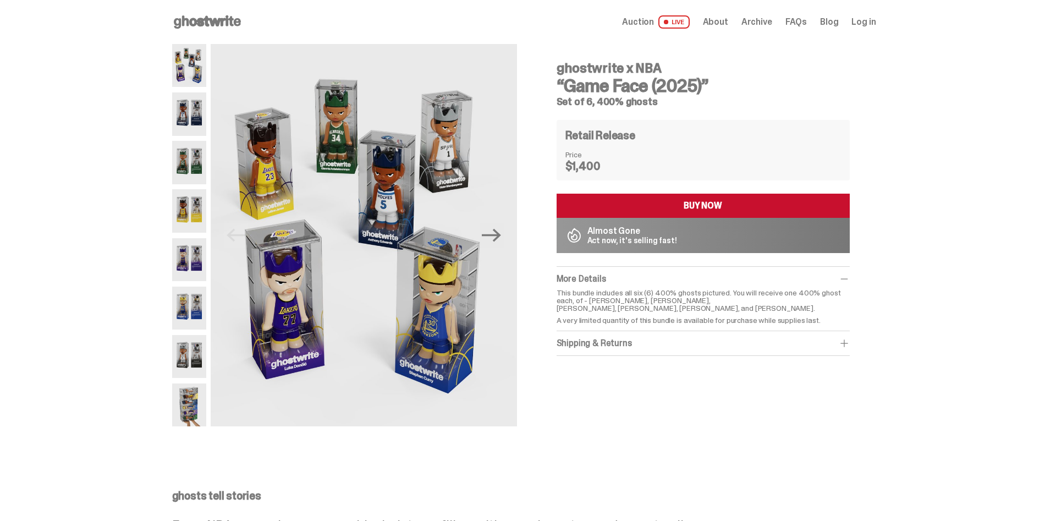
click at [235, 19] on use at bounding box center [207, 21] width 67 height 13
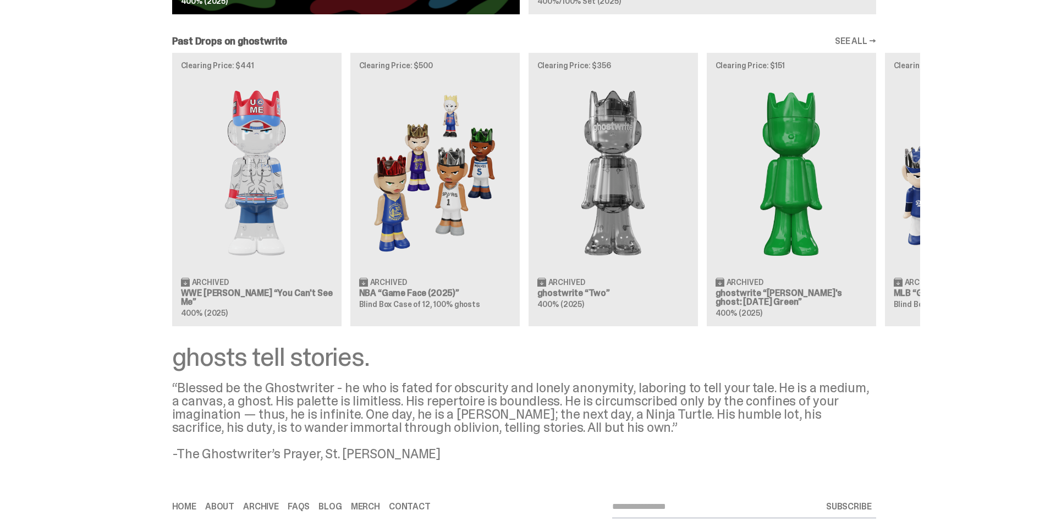
scroll to position [1165, 0]
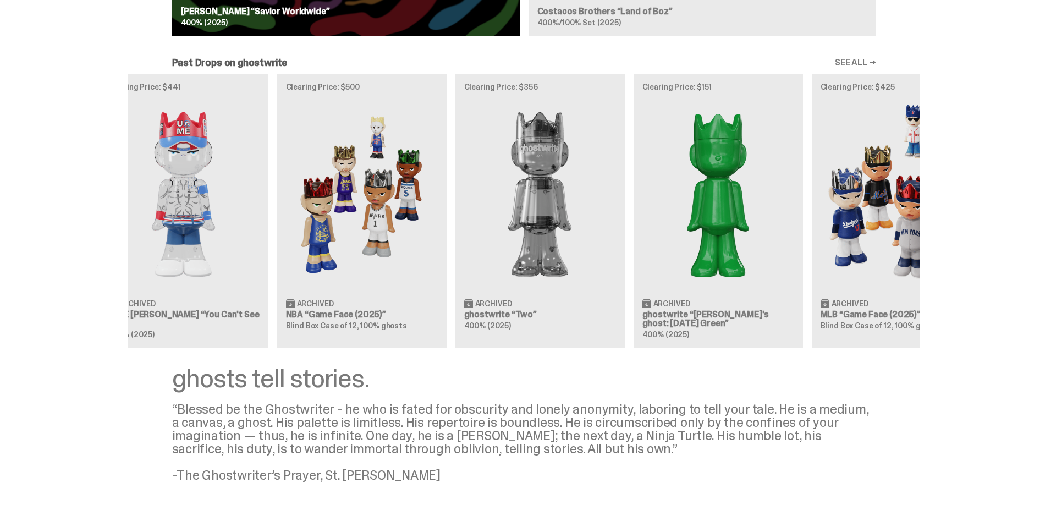
click at [801, 165] on div "Clearing Price: $441 Archived WWE [PERSON_NAME] “You Can't See Me” 400% (2025) …" at bounding box center [524, 210] width 792 height 273
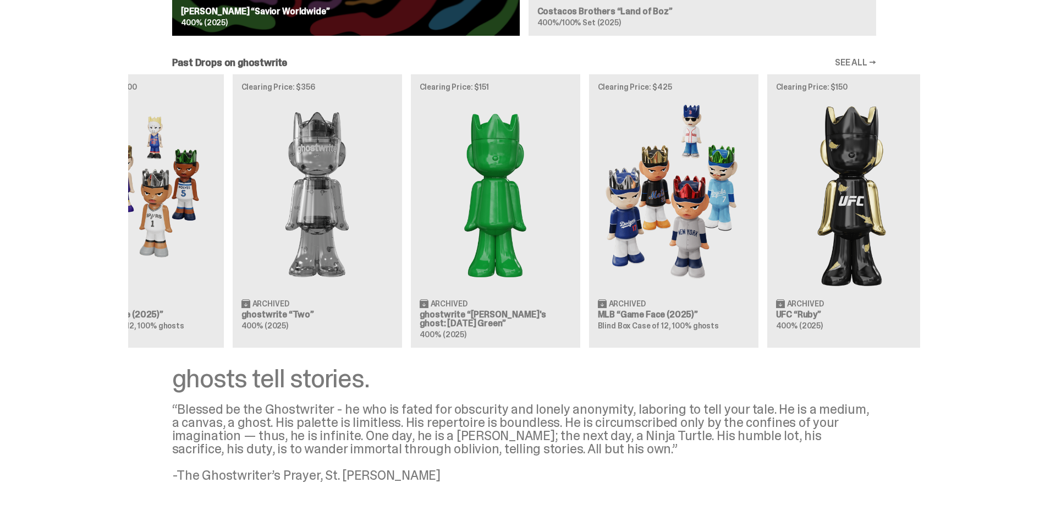
click at [429, 182] on div "Clearing Price: $441 Archived WWE [PERSON_NAME] “You Can't See Me” 400% (2025) …" at bounding box center [524, 210] width 792 height 273
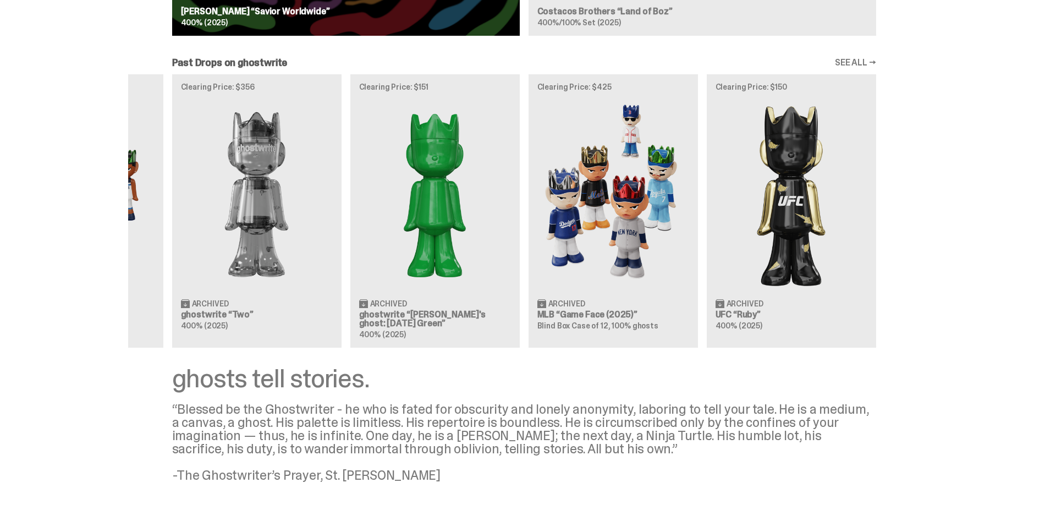
click at [618, 192] on div "Clearing Price: $441 Archived WWE [PERSON_NAME] “You Can't See Me” 400% (2025) …" at bounding box center [524, 210] width 792 height 273
